Goal: Task Accomplishment & Management: Manage account settings

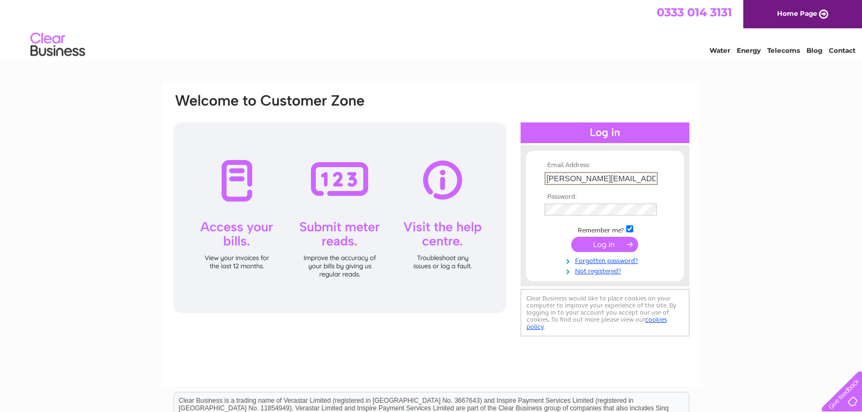
scroll to position [0, 1]
type input "emma-woodheys@outlook.com"
click at [600, 244] on input "submit" at bounding box center [604, 244] width 67 height 15
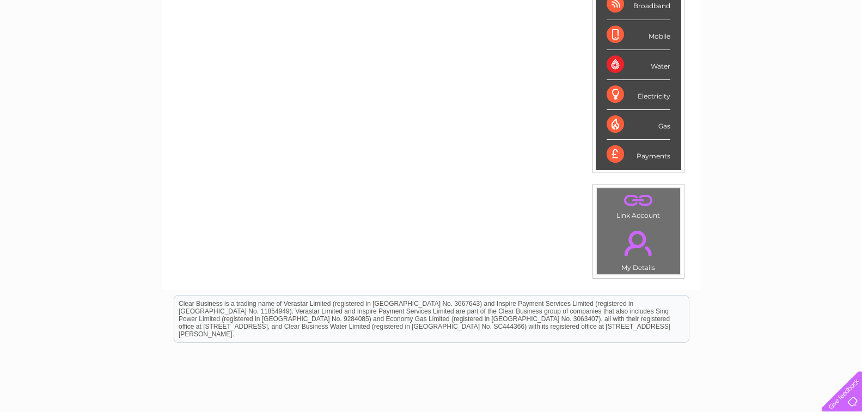
scroll to position [54, 0]
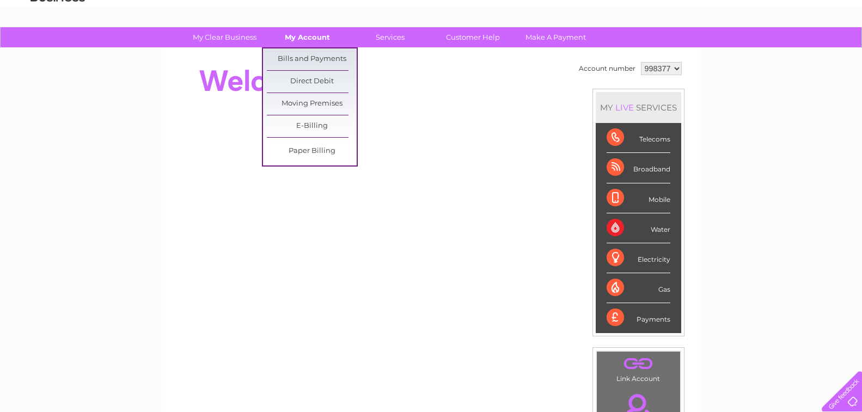
click at [311, 38] on link "My Account" at bounding box center [307, 37] width 90 height 20
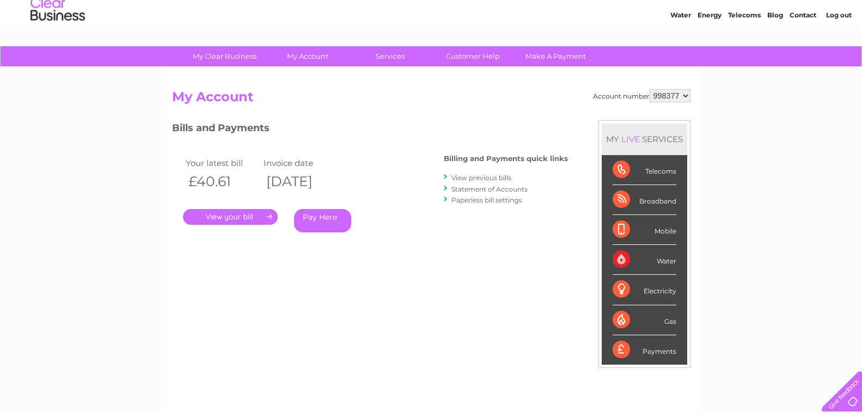
scroll to position [54, 0]
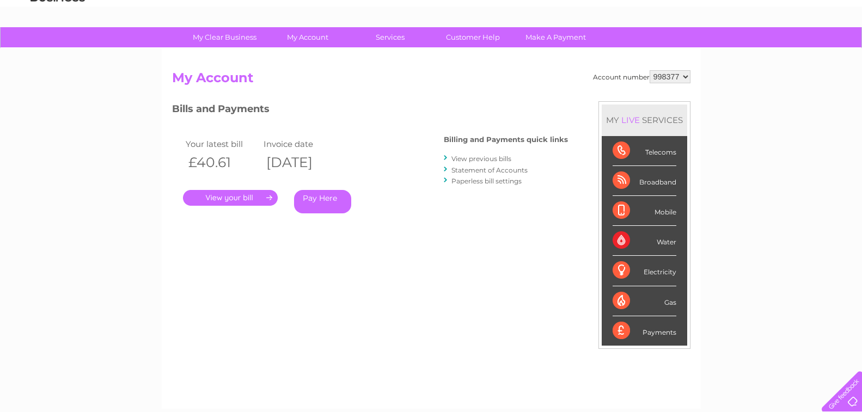
click at [230, 197] on link "." at bounding box center [230, 198] width 95 height 16
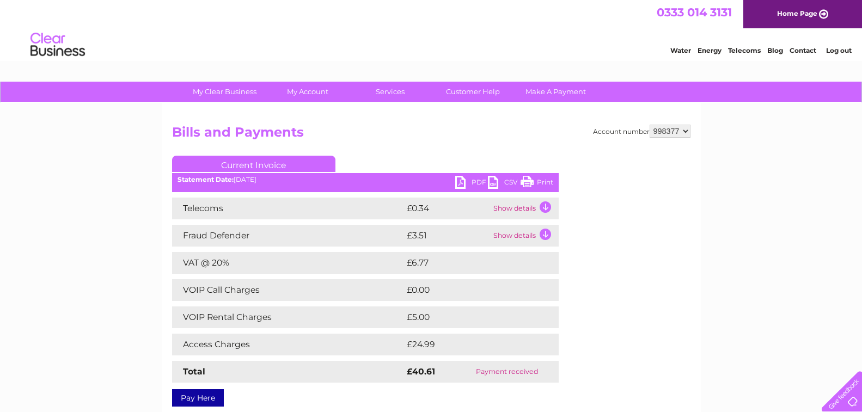
click at [513, 208] on td "Show details" at bounding box center [524, 209] width 68 height 22
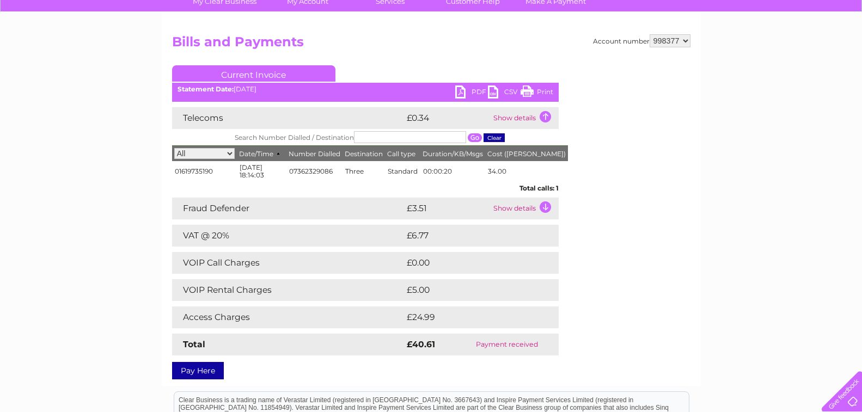
scroll to position [109, 0]
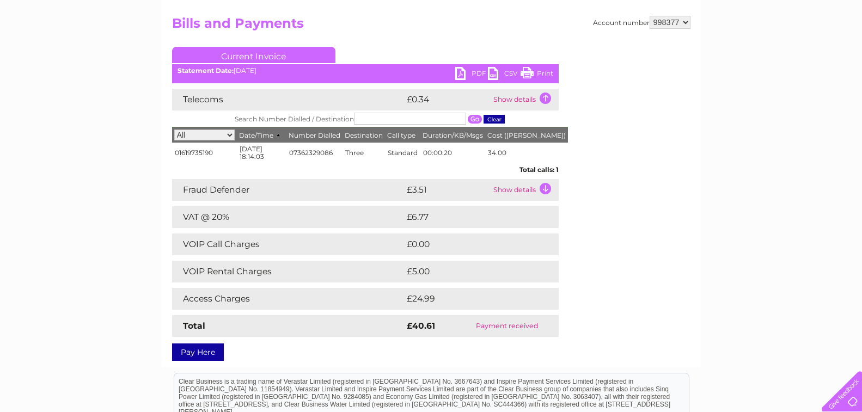
click at [506, 191] on td "Show details" at bounding box center [524, 190] width 68 height 22
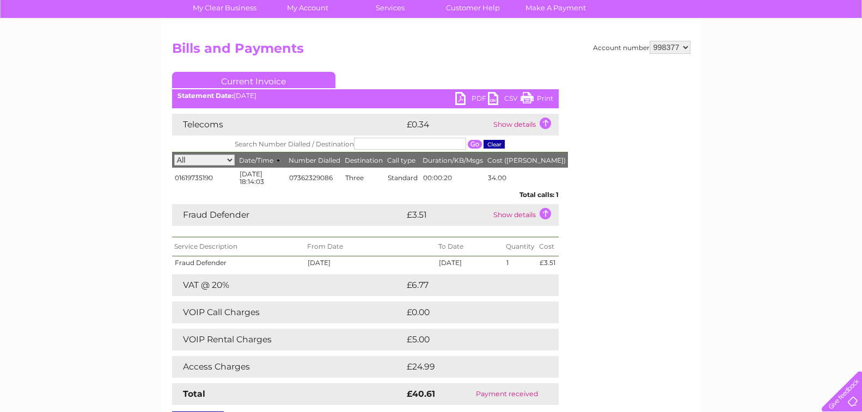
scroll to position [0, 0]
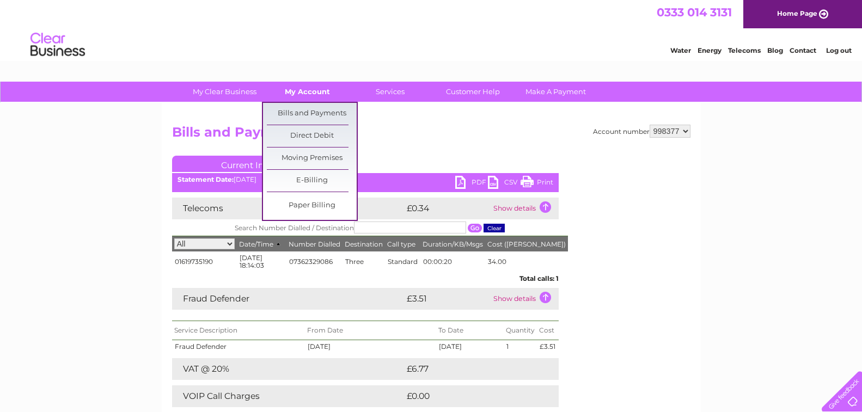
click at [314, 90] on link "My Account" at bounding box center [307, 92] width 90 height 20
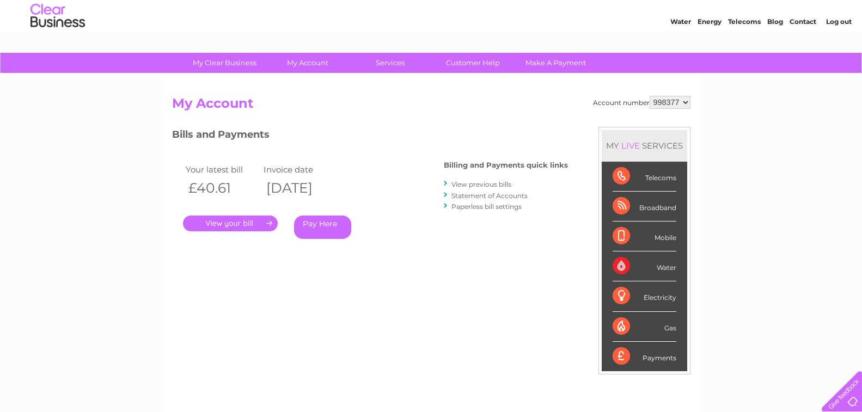
scroll to position [28, 0]
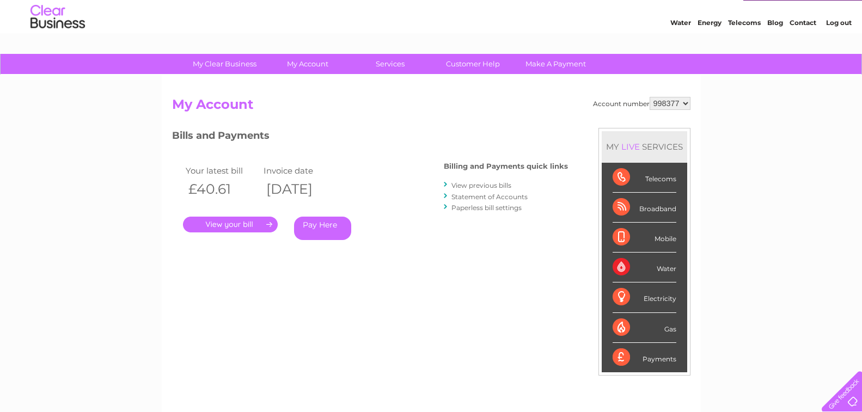
click at [475, 187] on link "View previous bills" at bounding box center [481, 185] width 60 height 8
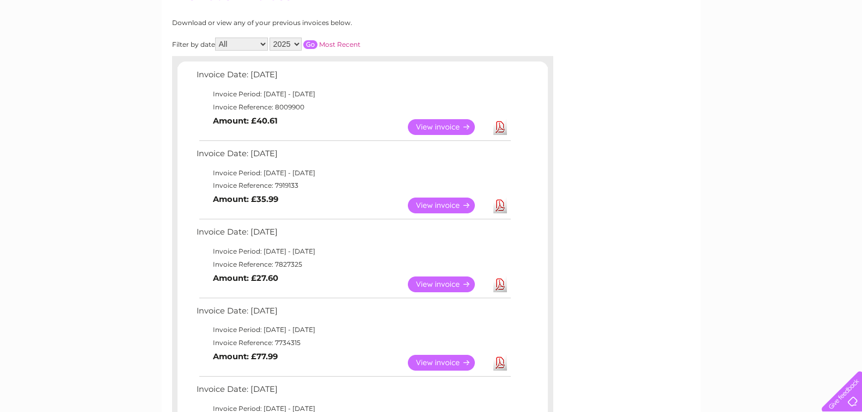
scroll to position [163, 0]
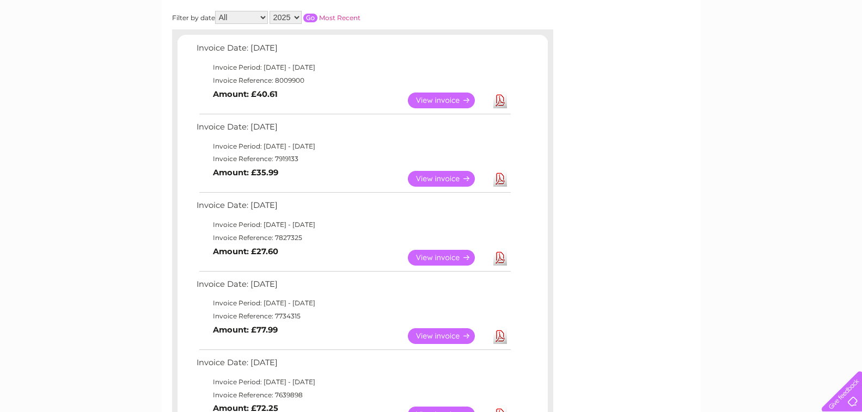
click at [445, 255] on link "View" at bounding box center [448, 258] width 80 height 16
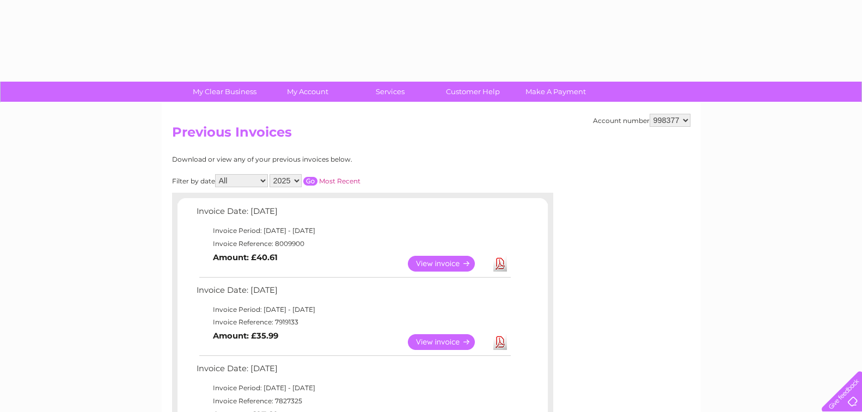
click at [436, 334] on link "View" at bounding box center [448, 342] width 80 height 16
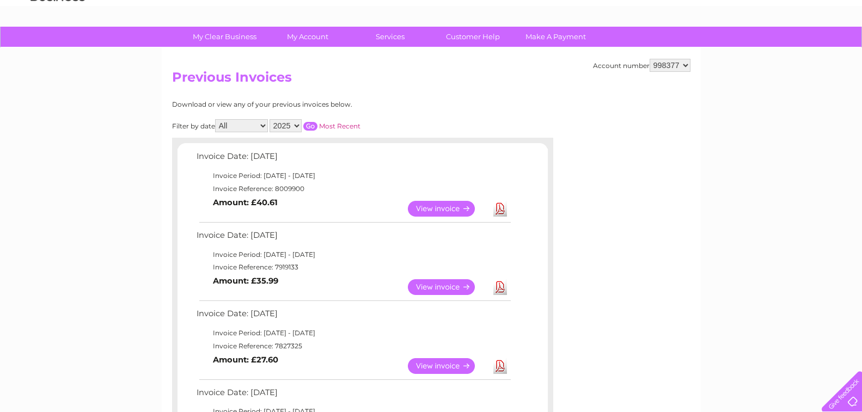
click at [436, 208] on link "View" at bounding box center [448, 209] width 80 height 16
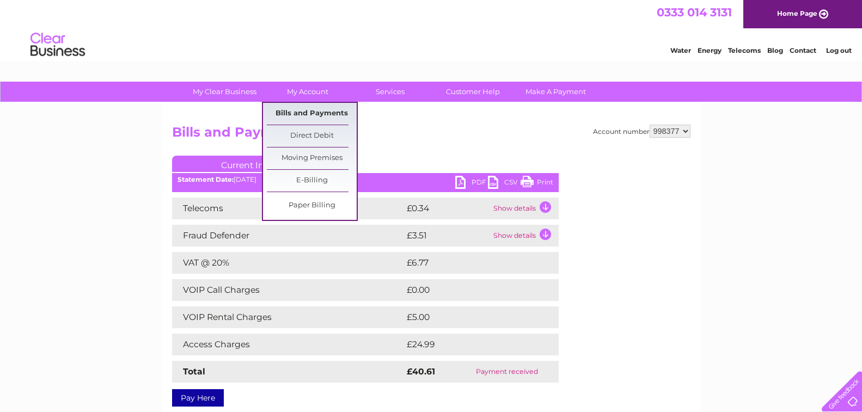
click at [308, 112] on link "Bills and Payments" at bounding box center [312, 114] width 90 height 22
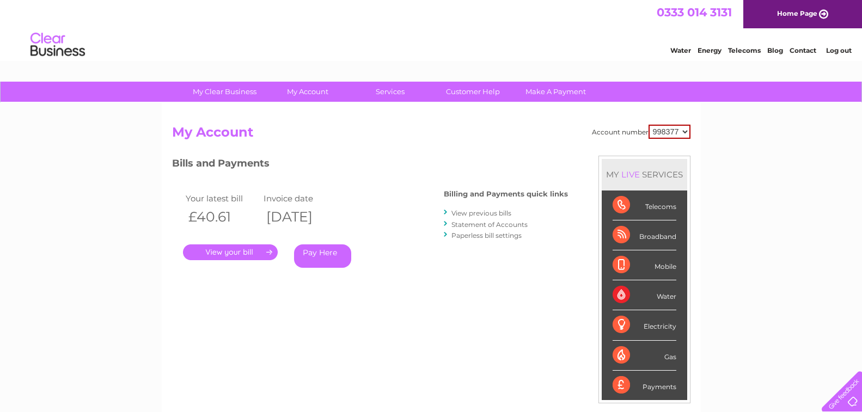
click at [782, 166] on div "My Clear Business Login Details My Details My Preferences Link Account My Accou…" at bounding box center [431, 366] width 862 height 568
